Goal: Find specific page/section: Find specific page/section

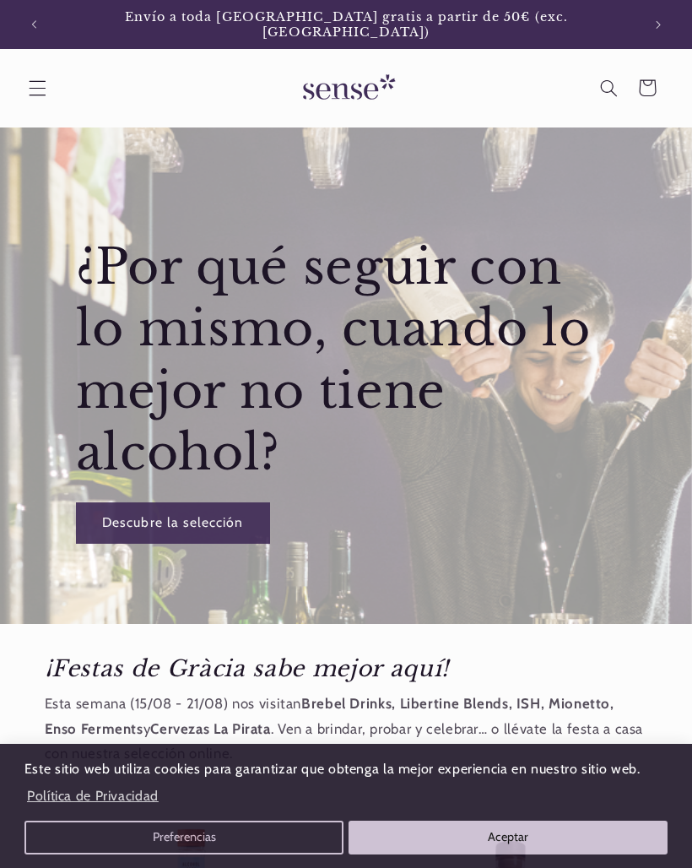
click at [53, 89] on span "Menú" at bounding box center [37, 87] width 39 height 39
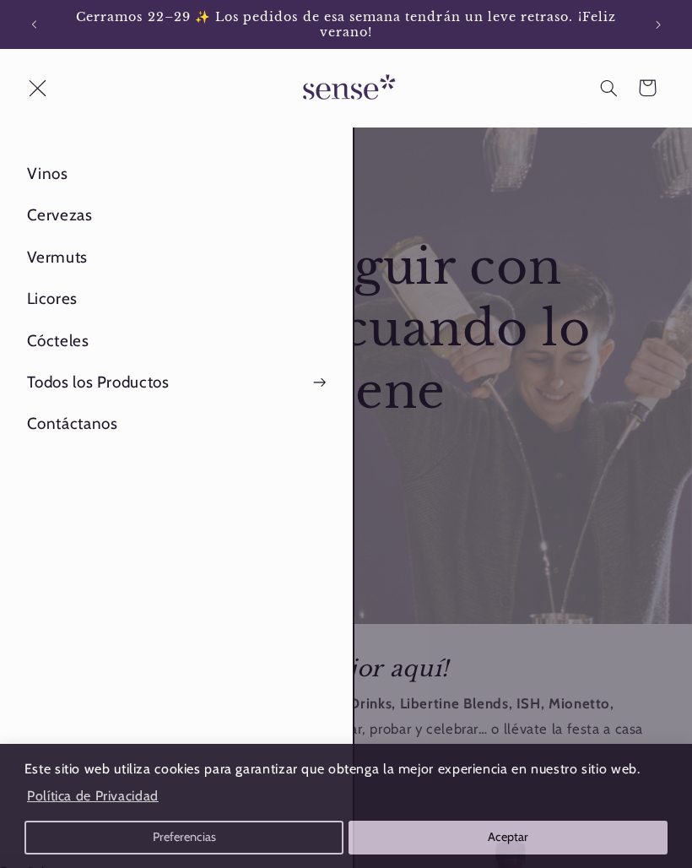
click at [95, 422] on link "Contáctanos" at bounding box center [176, 424] width 353 height 40
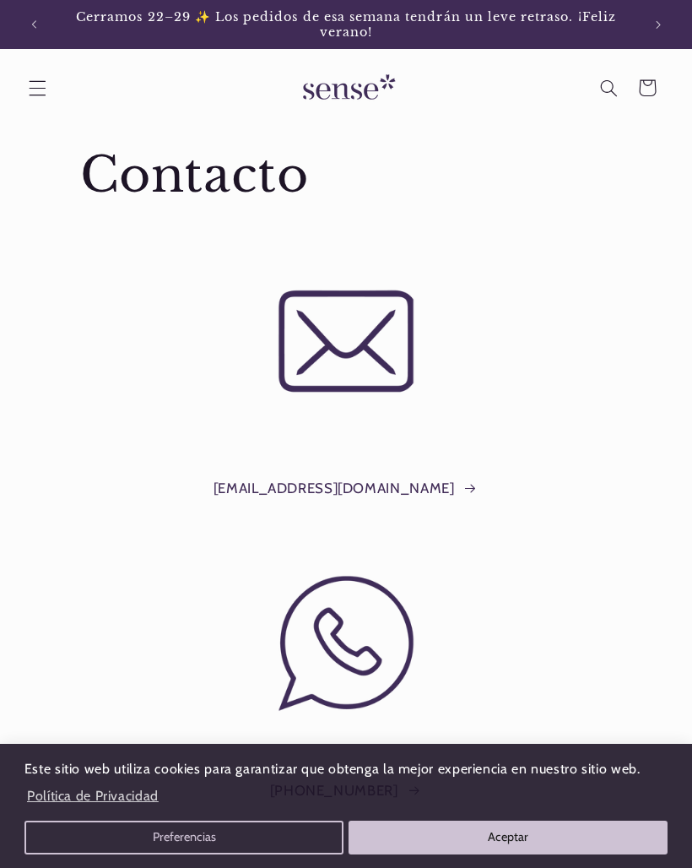
click at [35, 14] on button "Anuncio anterior" at bounding box center [33, 24] width 37 height 37
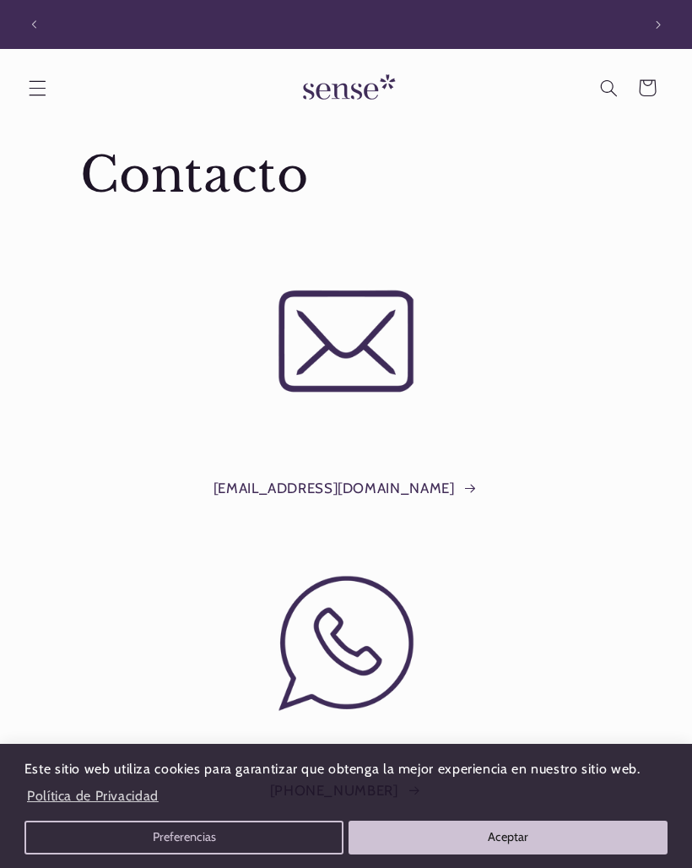
scroll to position [0, 608]
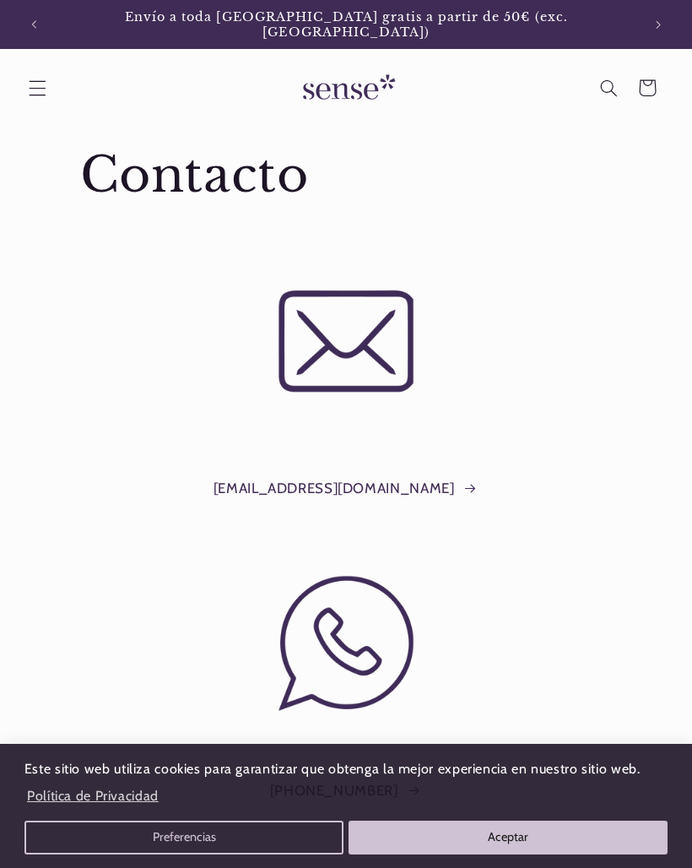
click at [45, 30] on button "Anuncio anterior" at bounding box center [33, 24] width 37 height 37
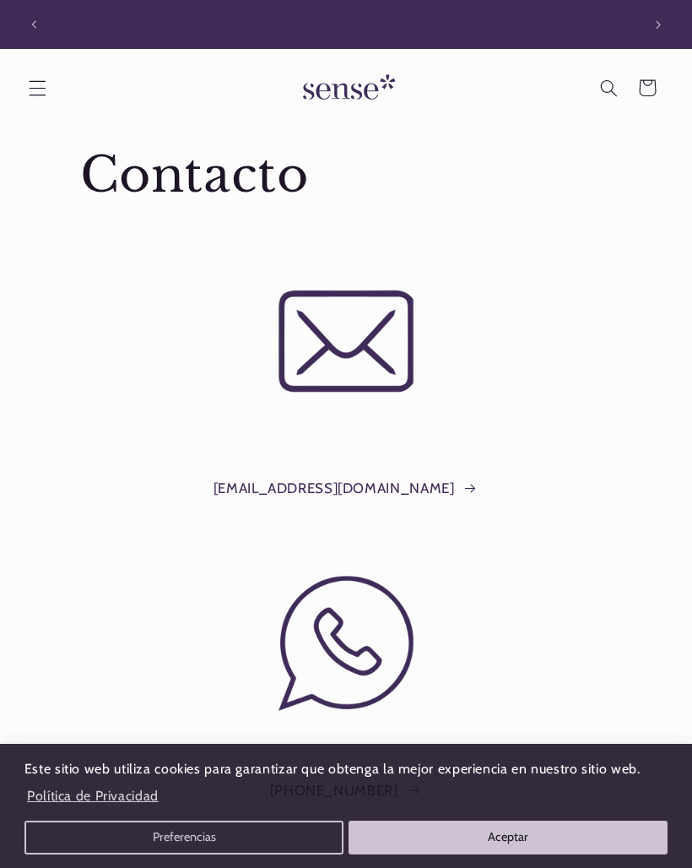
scroll to position [0, 0]
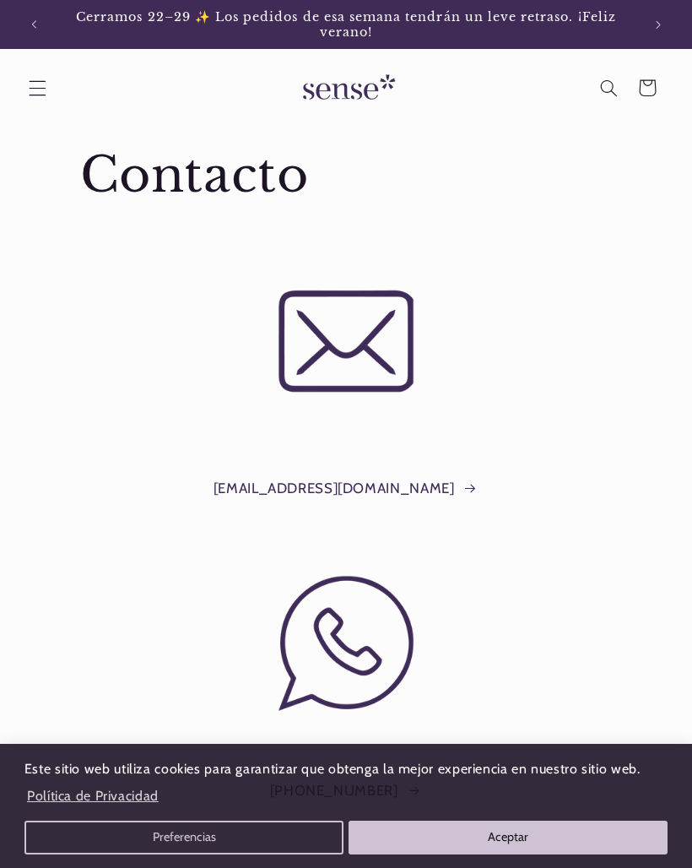
click at [39, 85] on icon "Menú" at bounding box center [38, 88] width 18 height 18
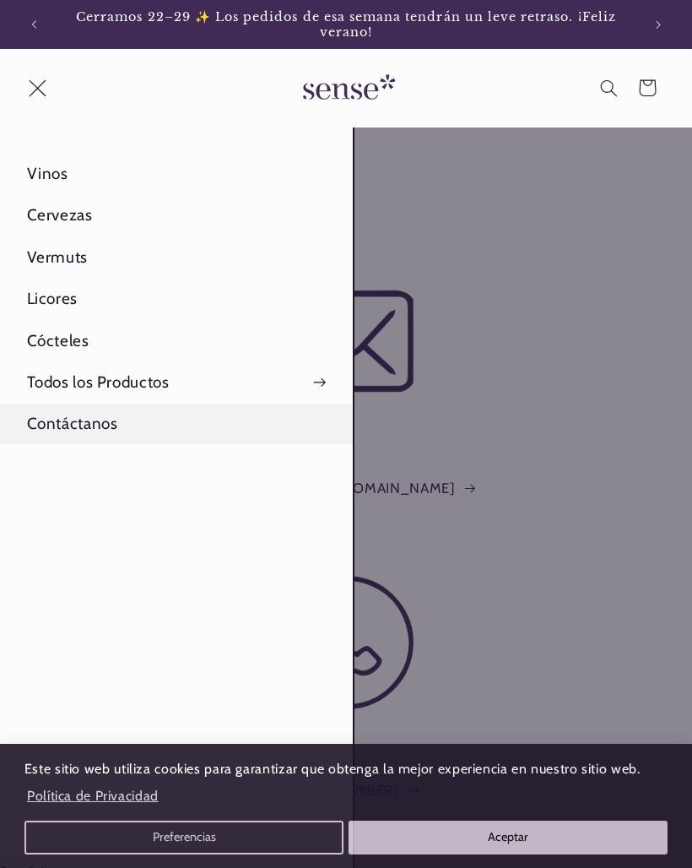
click at [48, 176] on link "Vinos" at bounding box center [176, 174] width 353 height 40
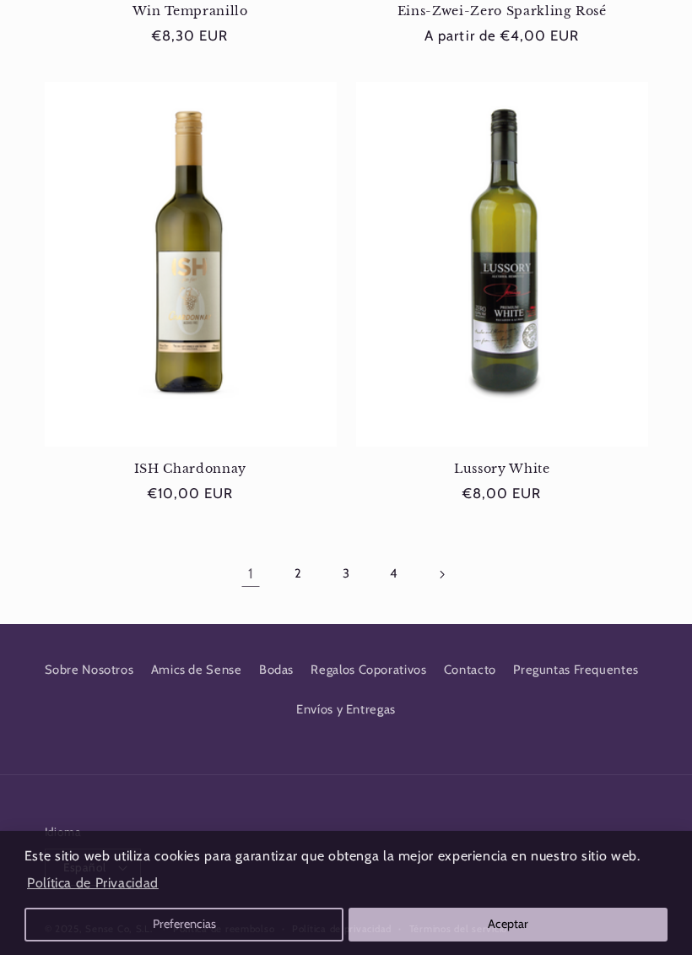
scroll to position [3516, 0]
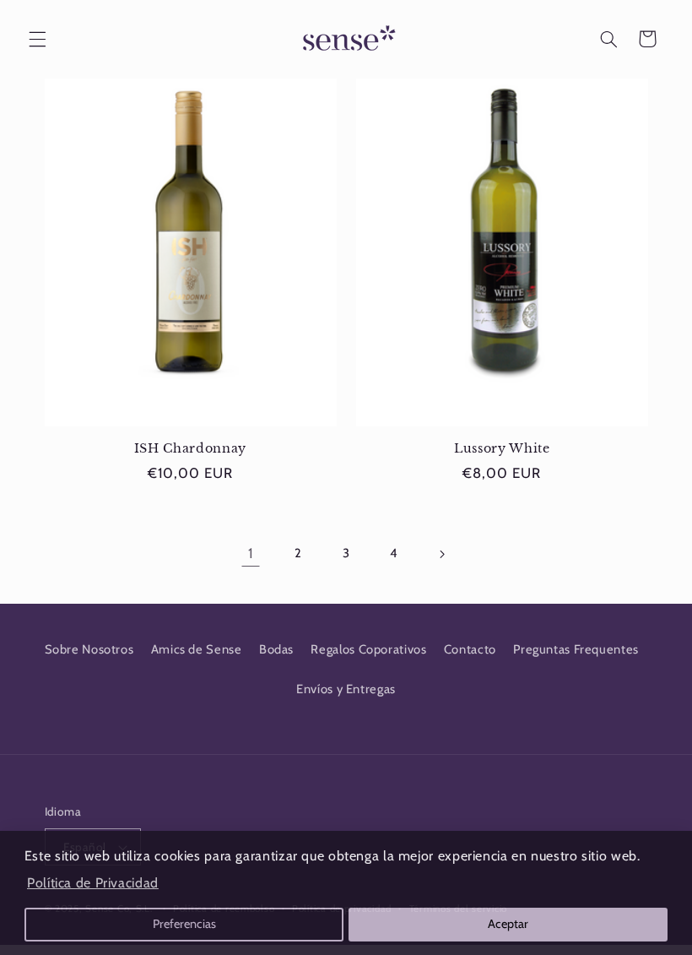
click at [212, 641] on link "Amics de Sense" at bounding box center [196, 651] width 91 height 40
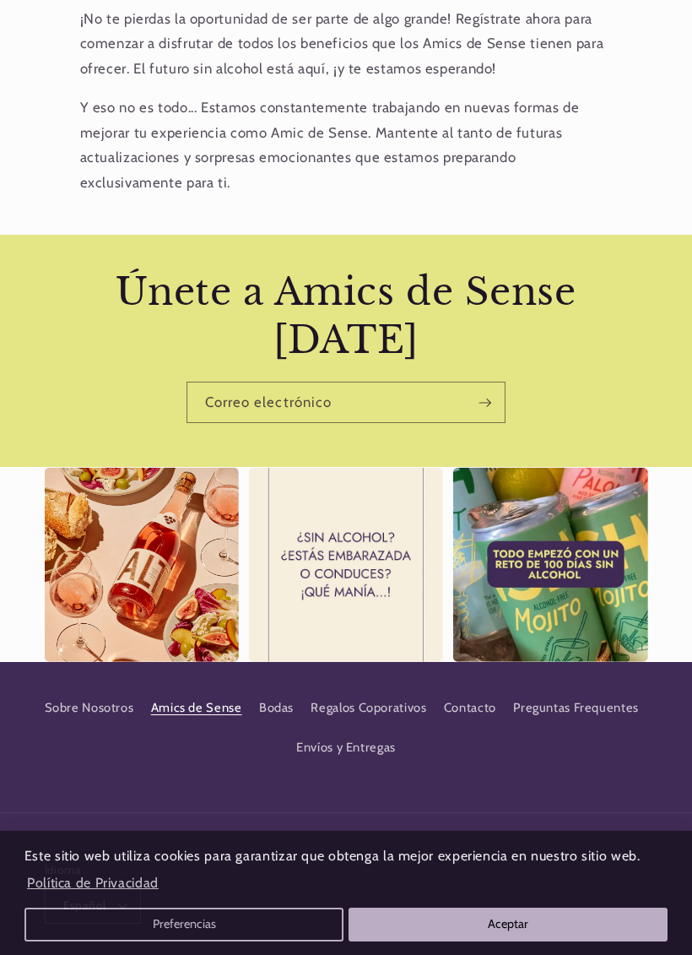
click at [604, 567] on div "Instagram post opens in a popup" at bounding box center [550, 564] width 194 height 194
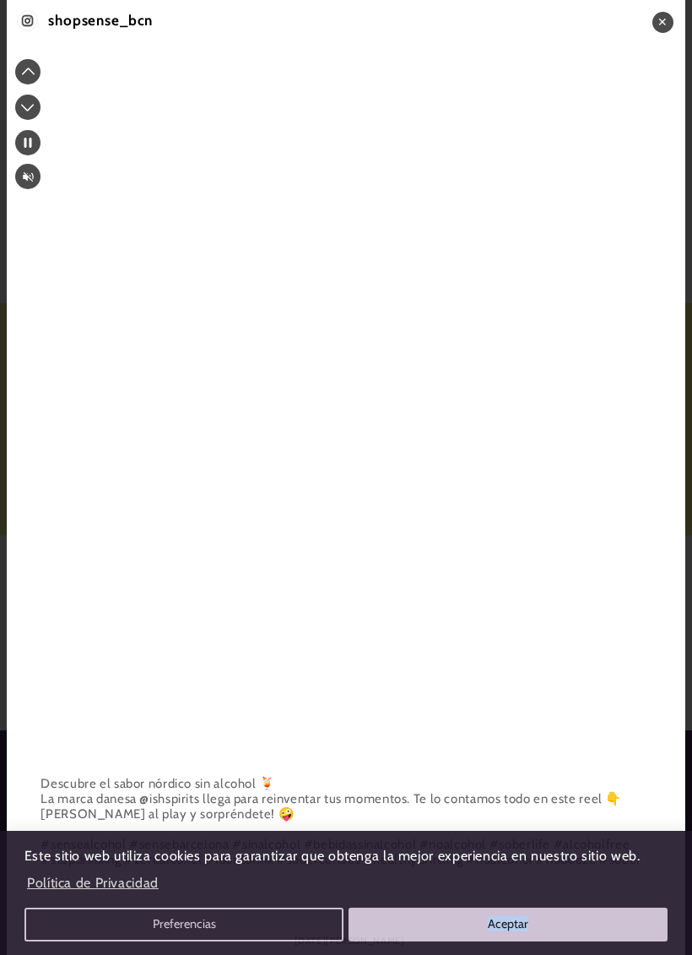
scroll to position [0, 608]
